Goal: Transaction & Acquisition: Download file/media

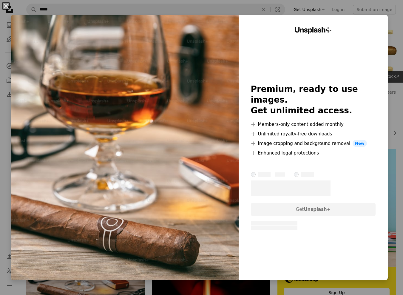
scroll to position [168, 0]
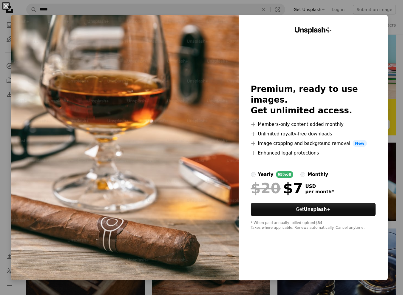
click at [309, 10] on div "An X shape Unsplash+ Premium, ready to use images. Get unlimited access. A plus…" at bounding box center [201, 147] width 403 height 295
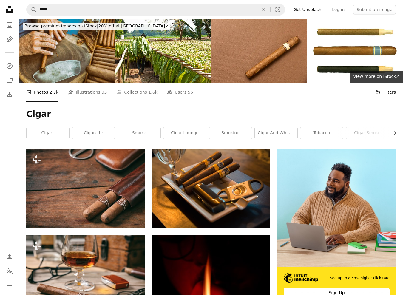
click at [387, 93] on button "Filters Filters" at bounding box center [385, 92] width 20 height 19
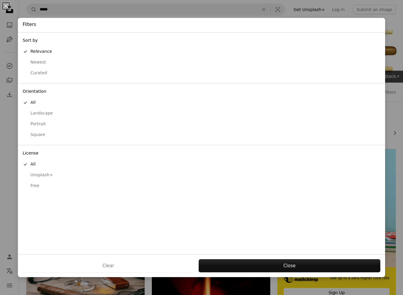
click at [37, 183] on div "Free" at bounding box center [201, 186] width 357 height 6
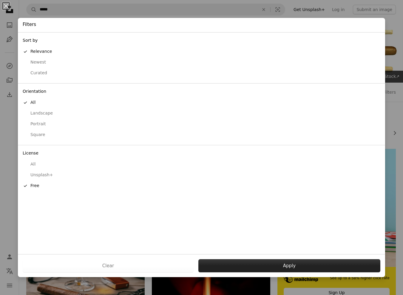
click at [233, 271] on button "Apply" at bounding box center [289, 265] width 182 height 13
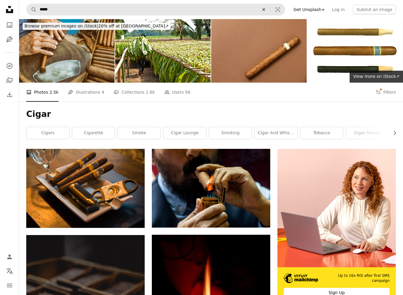
click at [268, 11] on icon "An X shape" at bounding box center [263, 9] width 13 height 5
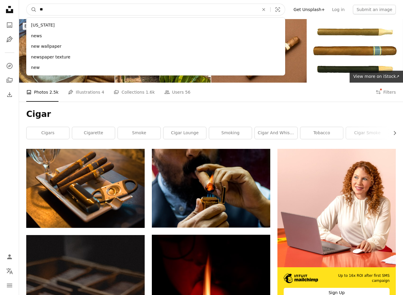
type input "*"
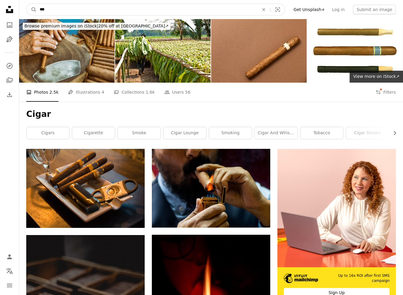
type input "***"
click at [32, 10] on button "A magnifying glass" at bounding box center [32, 9] width 10 height 11
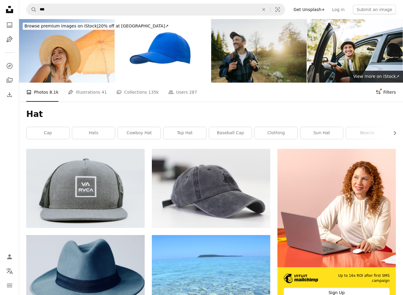
click at [384, 92] on button "Filters Filters" at bounding box center [385, 92] width 20 height 19
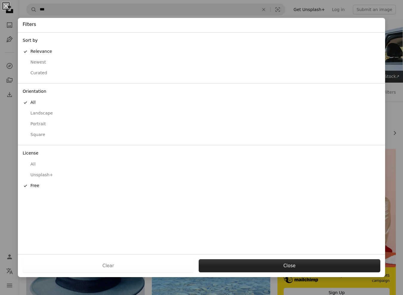
click at [234, 263] on button "Close" at bounding box center [288, 265] width 181 height 13
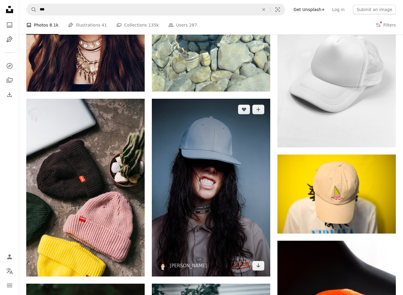
scroll to position [327, 0]
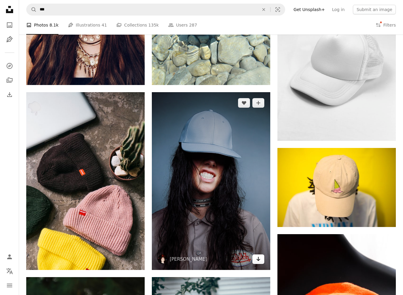
click at [260, 258] on icon "Download" at bounding box center [258, 259] width 4 height 4
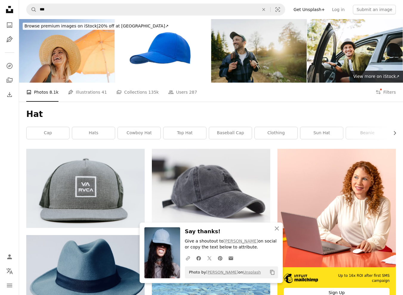
scroll to position [0, 0]
